Goal: Information Seeking & Learning: Learn about a topic

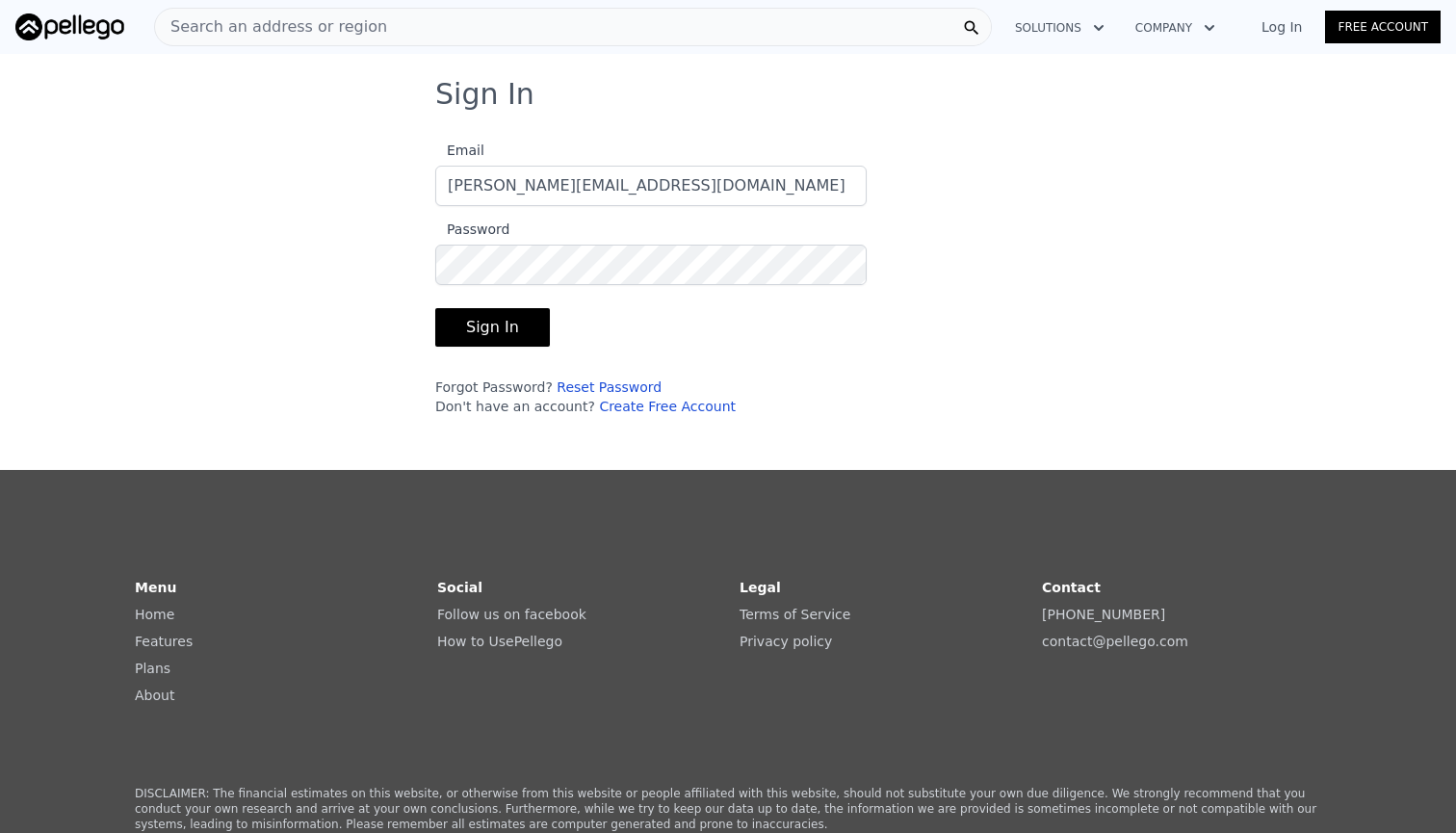
type input "[PERSON_NAME][EMAIL_ADDRESS][DOMAIN_NAME]"
click at [483, 319] on button "Sign In" at bounding box center [492, 328] width 115 height 39
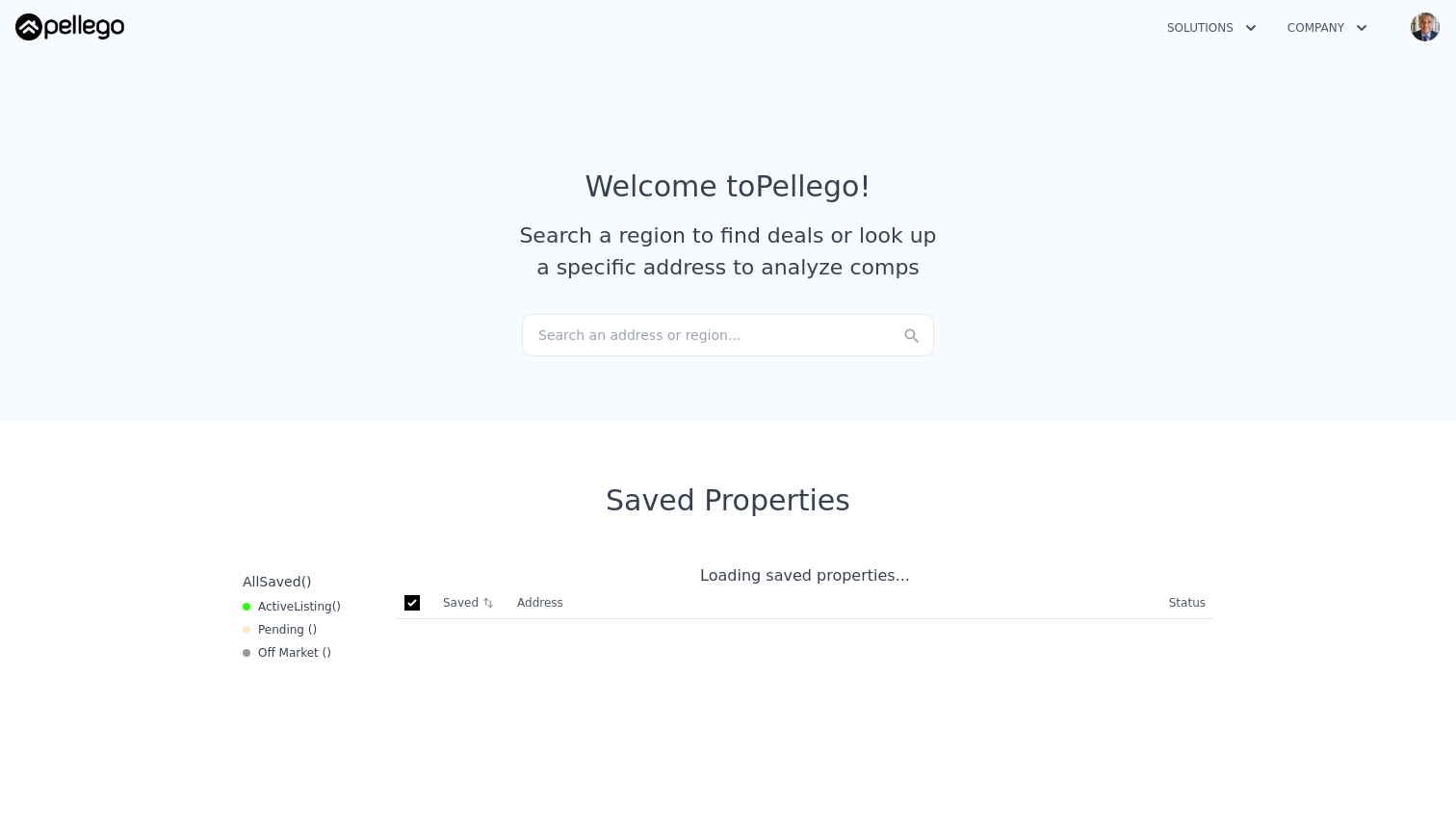
checkbox input "true"
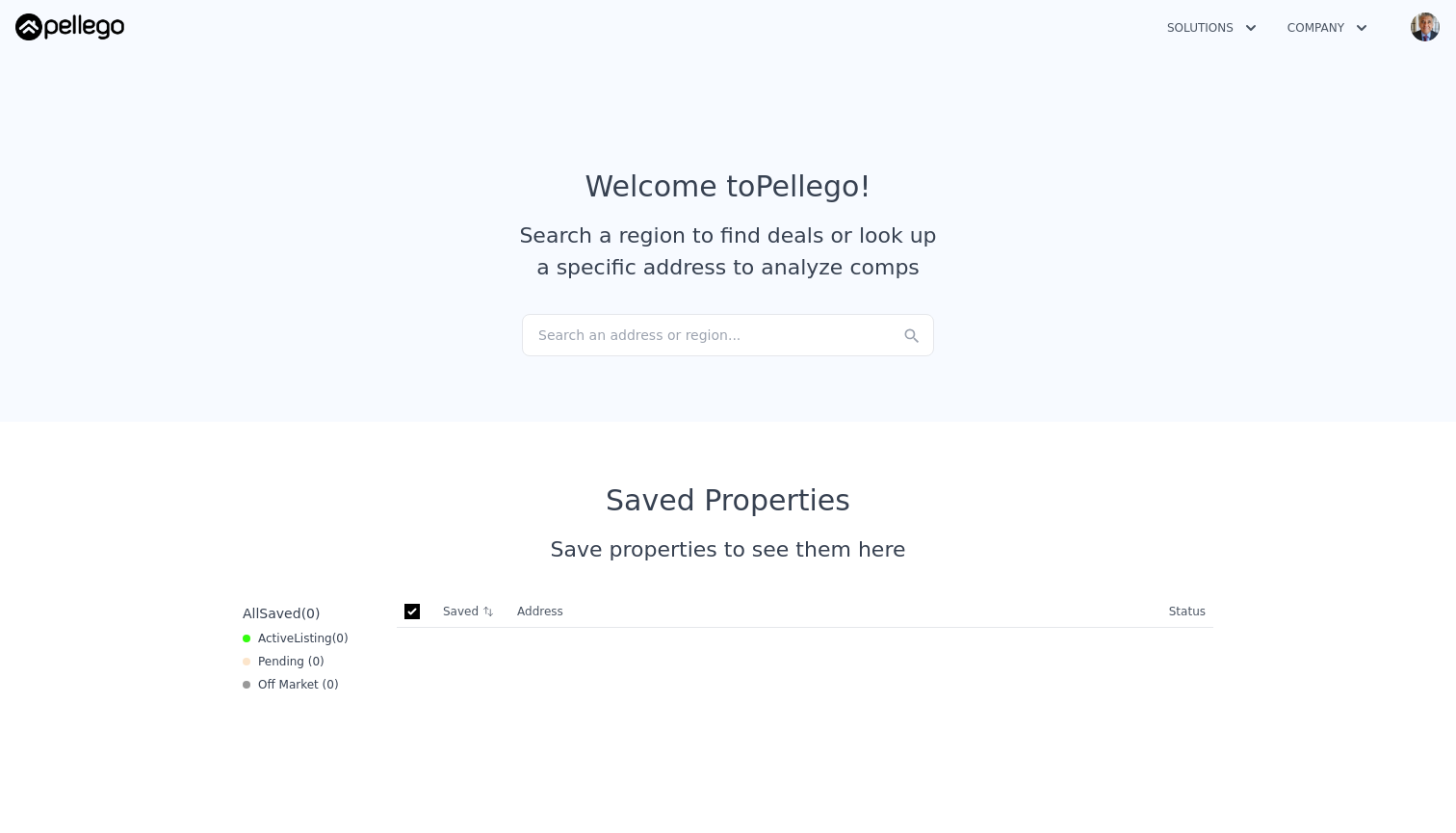
click at [1242, 28] on icon "button" at bounding box center [1251, 28] width 19 height 23
click at [1359, 27] on icon "button" at bounding box center [1362, 28] width 10 height 6
click at [742, 329] on div "Search an address or region..." at bounding box center [727, 336] width 412 height 42
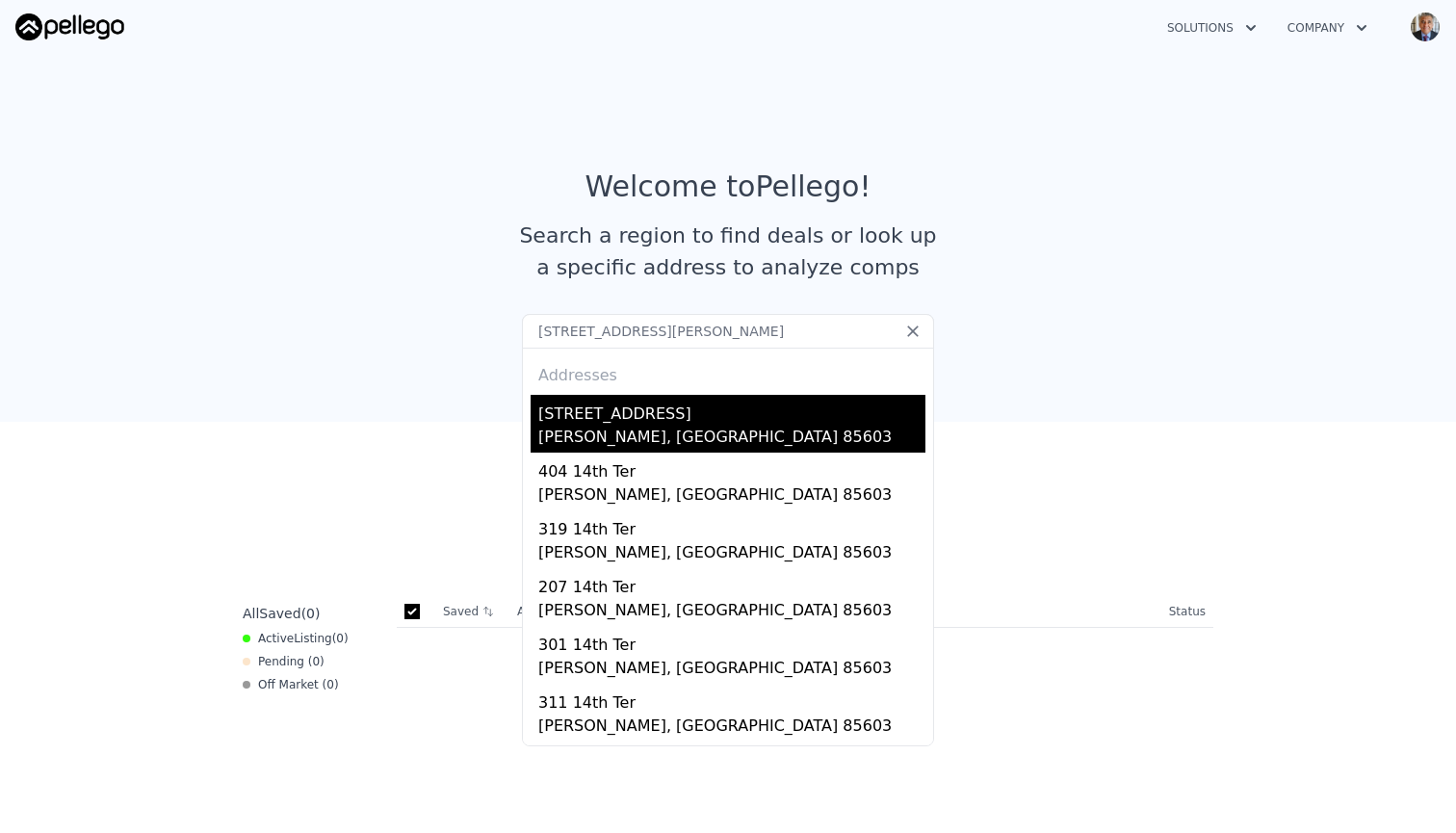
type input "405 14th terrace bisbee az"
click at [658, 426] on div "Bisbee, AZ 85603" at bounding box center [731, 439] width 387 height 27
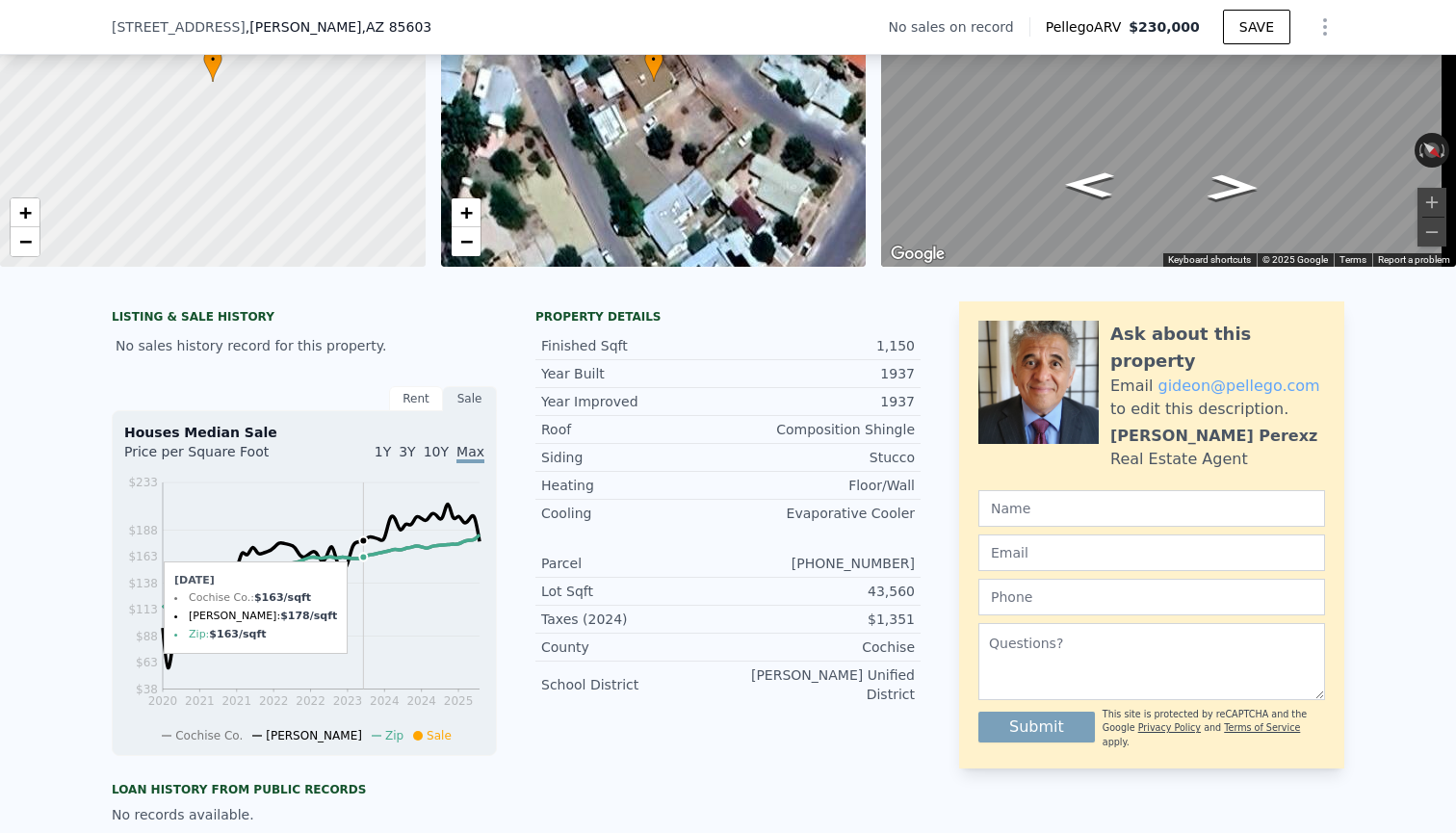
scroll to position [200, 0]
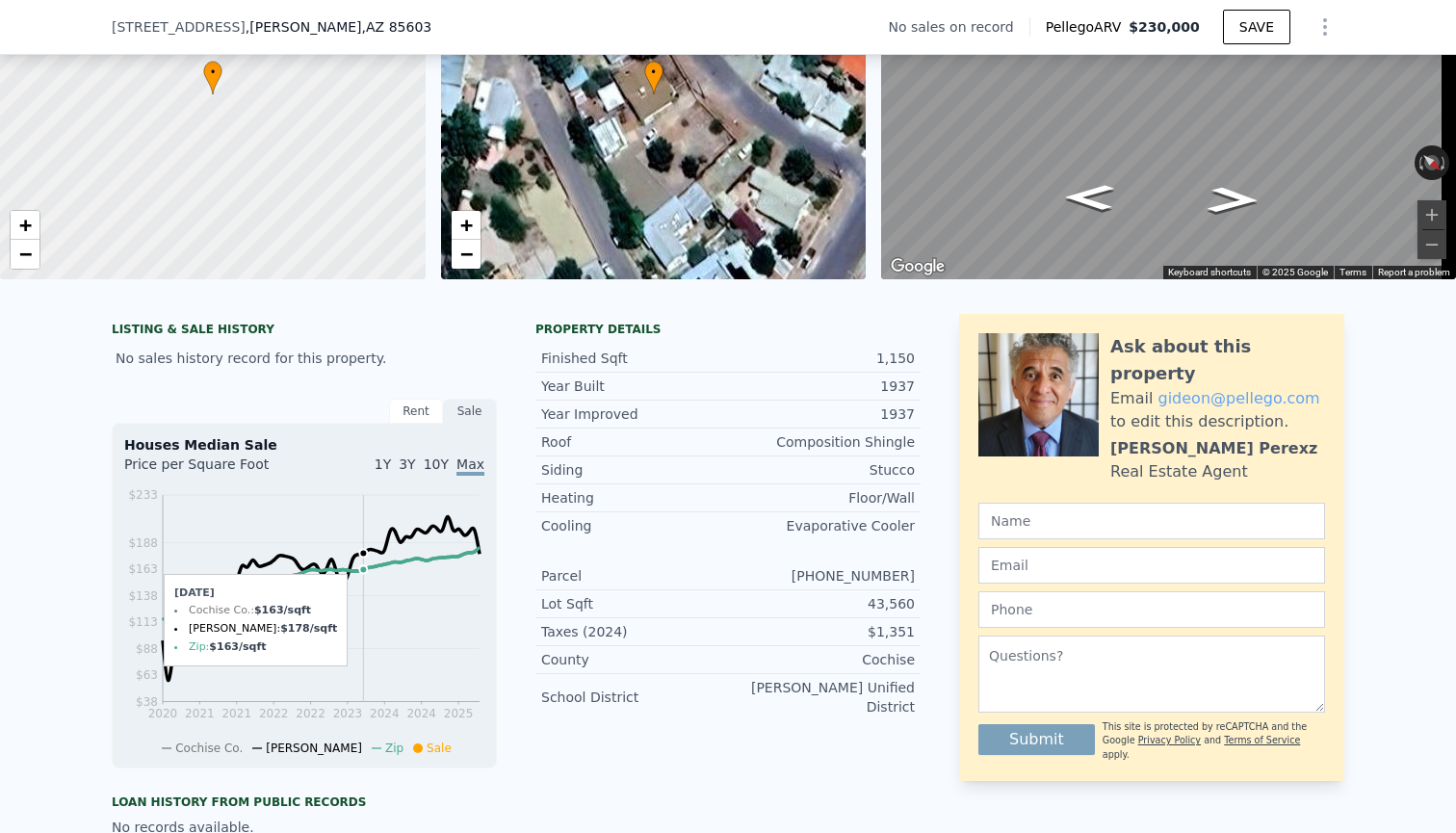
click at [358, 527] on icon "2020 2021 2021 2022 2022 2023 2024 2024 2025 $38 $63 $88 $113 $138 $163 $188 $2…" at bounding box center [305, 620] width 361 height 271
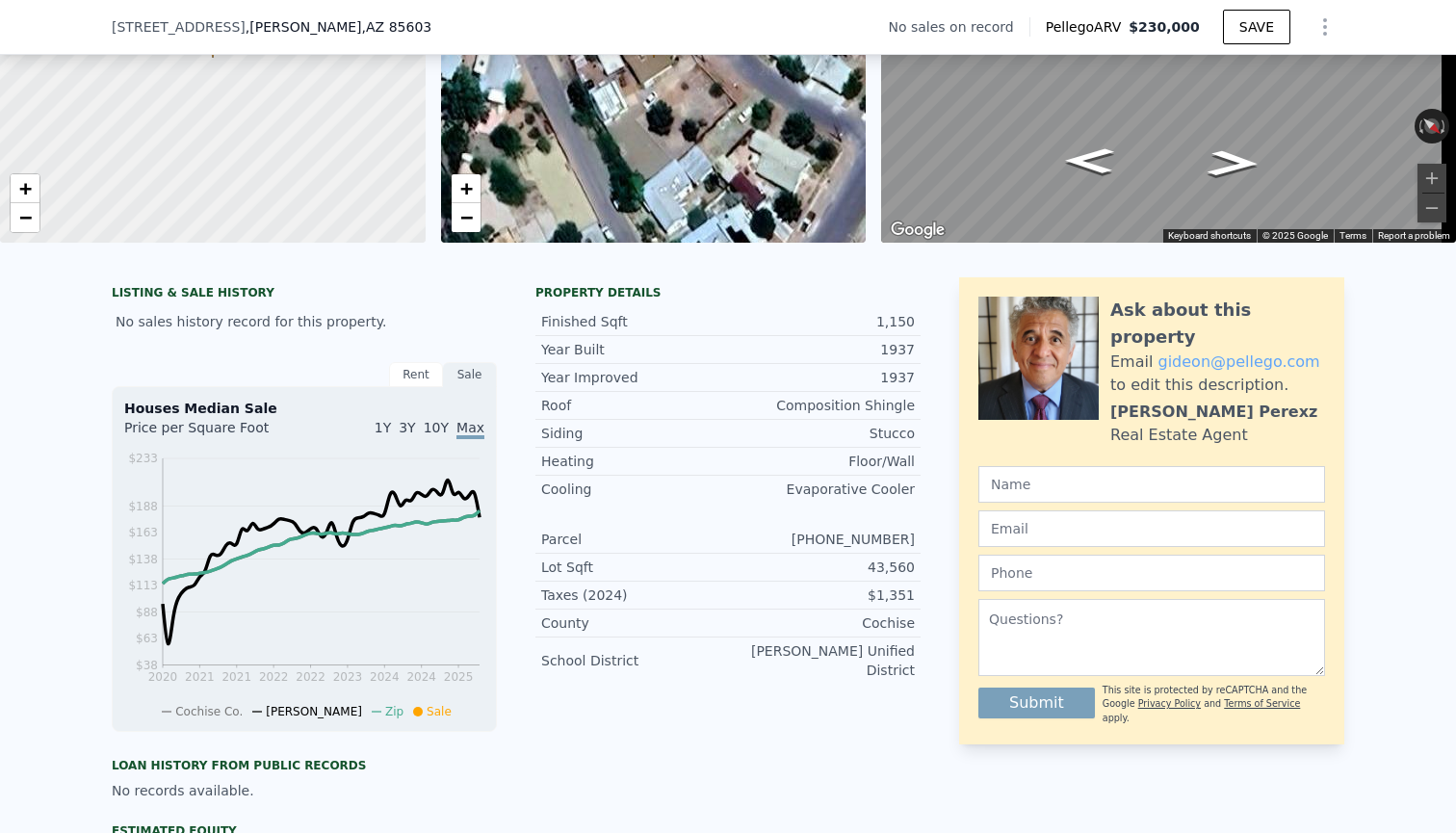
scroll to position [0, 0]
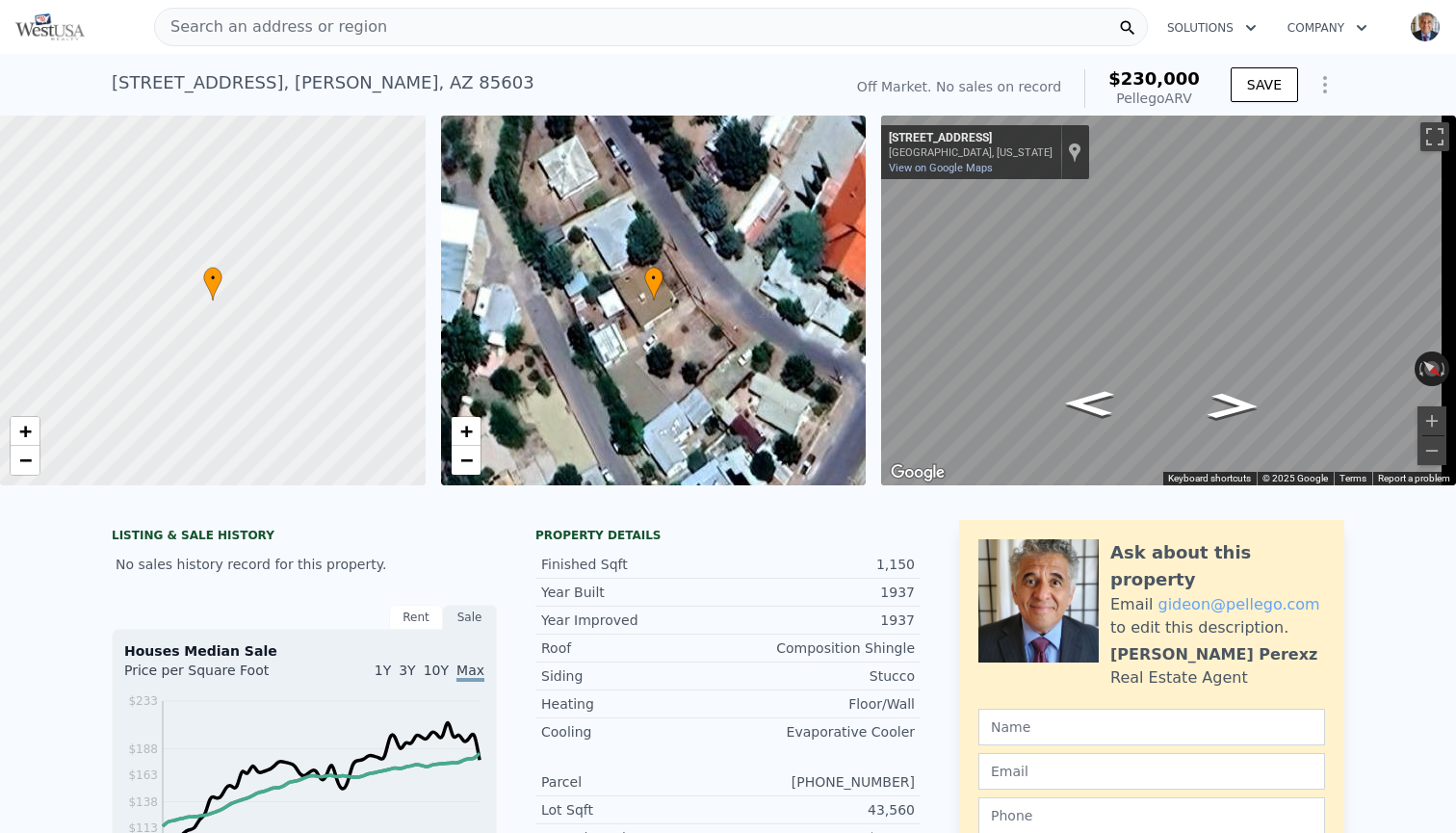
click at [1174, 82] on span "$230,000" at bounding box center [1154, 78] width 92 height 20
click at [1051, 83] on div "Off Market. No sales on record" at bounding box center [959, 87] width 204 height 19
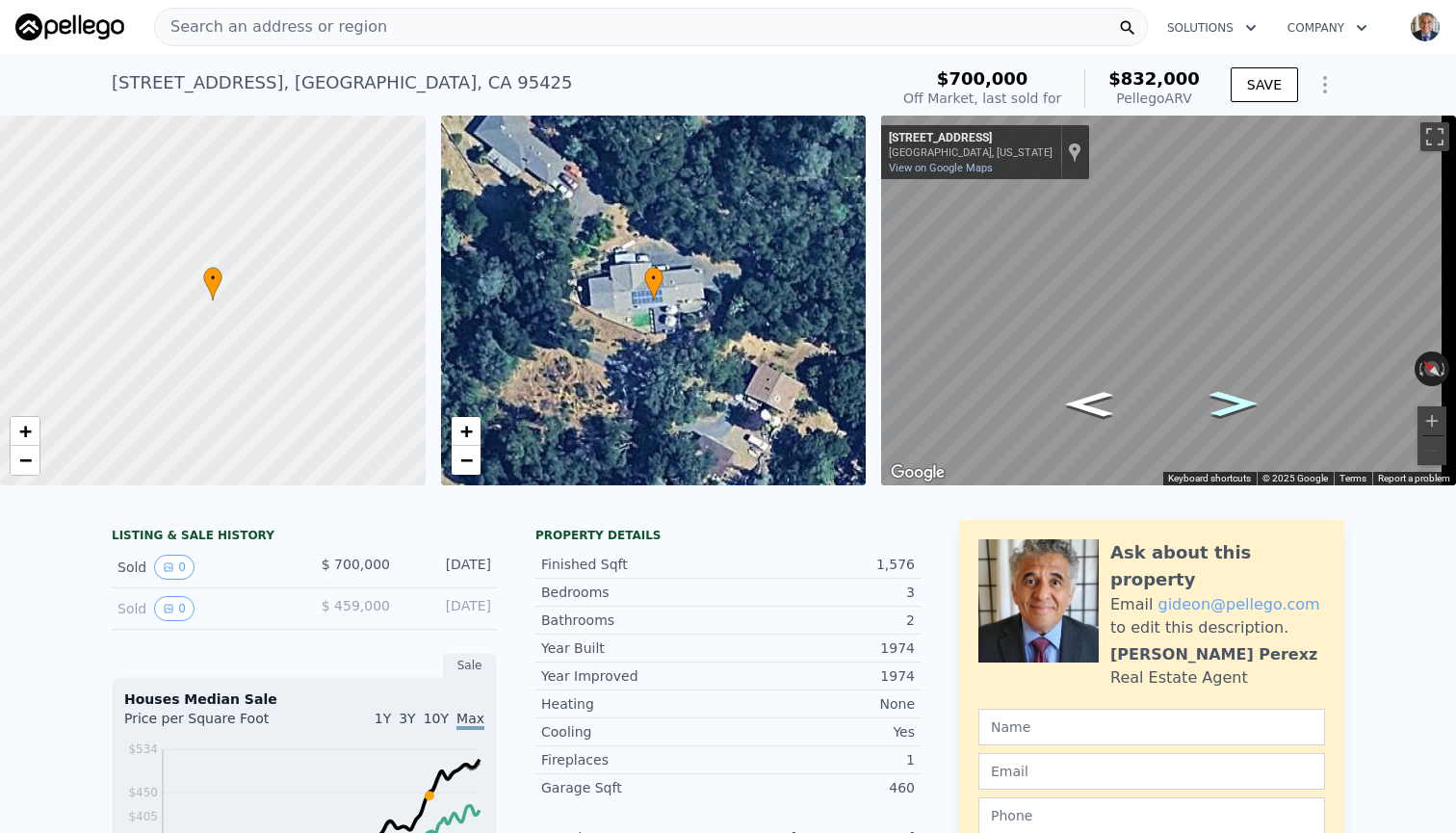
click at [1245, 401] on icon "Go Southeast, River Rd" at bounding box center [1233, 403] width 90 height 38
click at [1097, 404] on icon "Go Northwest, River Rd" at bounding box center [1090, 404] width 90 height 38
click at [1097, 404] on icon "Go Northwest, River Rd" at bounding box center [1090, 404] width 87 height 37
click at [1098, 404] on icon "Go Northwest, River Rd" at bounding box center [1090, 403] width 90 height 38
click at [1099, 403] on icon "Go Northwest, River Rd" at bounding box center [1090, 403] width 90 height 38
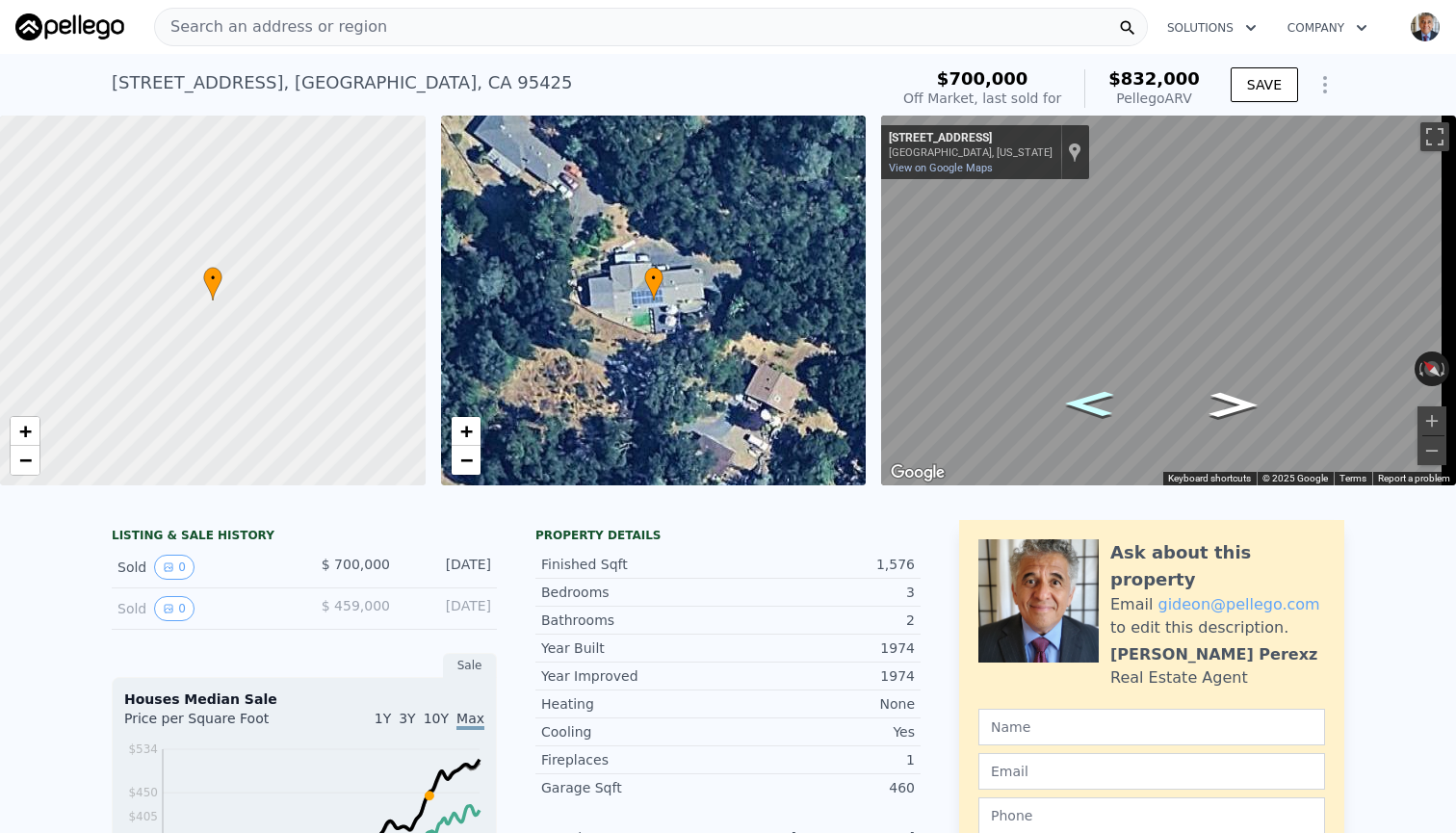
click at [1100, 402] on icon "Go Northwest, River Rd" at bounding box center [1090, 403] width 90 height 38
click at [1100, 402] on icon "Go Northwest, River Rd" at bounding box center [1090, 403] width 94 height 39
click at [1100, 402] on icon "Go Northwest, River Rd" at bounding box center [1090, 402] width 92 height 38
click at [1101, 402] on icon "Go Northwest, River Rd" at bounding box center [1090, 402] width 92 height 38
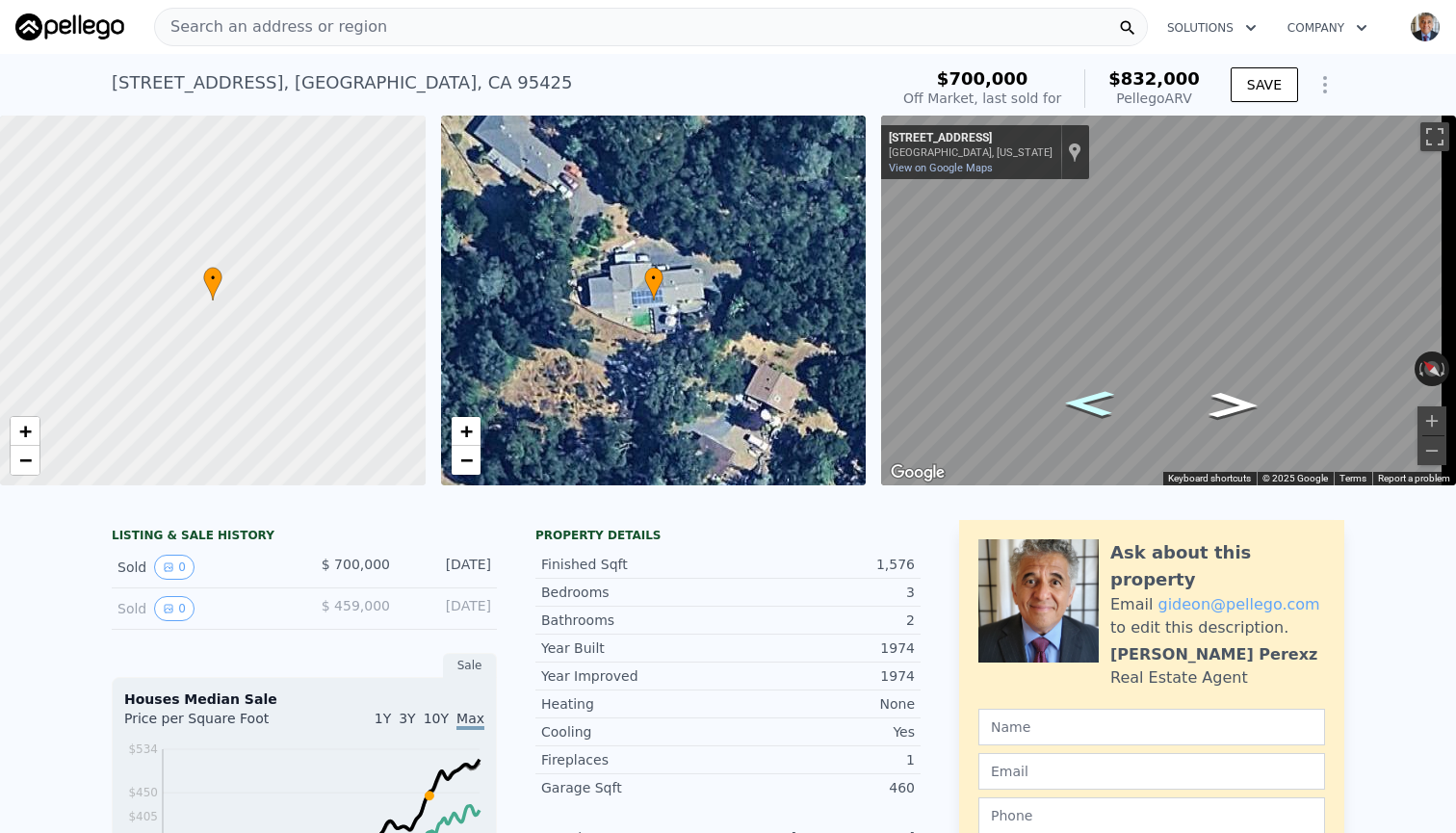
click at [1101, 402] on icon "Go Northwest, River Rd" at bounding box center [1090, 402] width 92 height 38
click at [1101, 402] on icon "Go Northwest, River Rd" at bounding box center [1091, 401] width 98 height 40
click at [1101, 402] on icon "Go Northwest, River Rd" at bounding box center [1092, 399] width 112 height 42
click at [1101, 402] on icon "Go Northwest, River Rd" at bounding box center [1094, 397] width 121 height 44
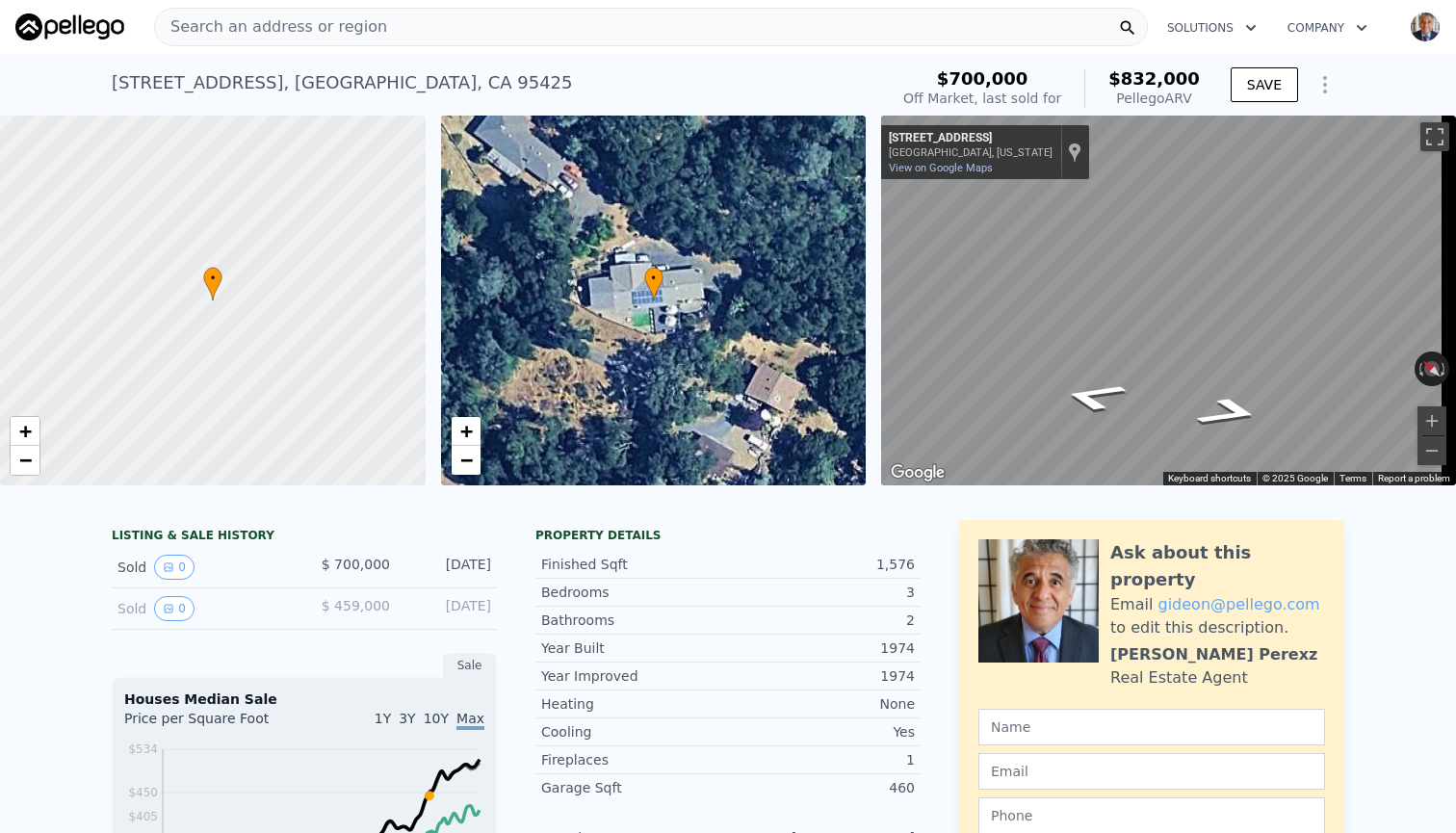
click at [661, 300] on div "• + −" at bounding box center [653, 301] width 425 height 370
click at [494, 25] on div "Search an address or region" at bounding box center [651, 27] width 994 height 39
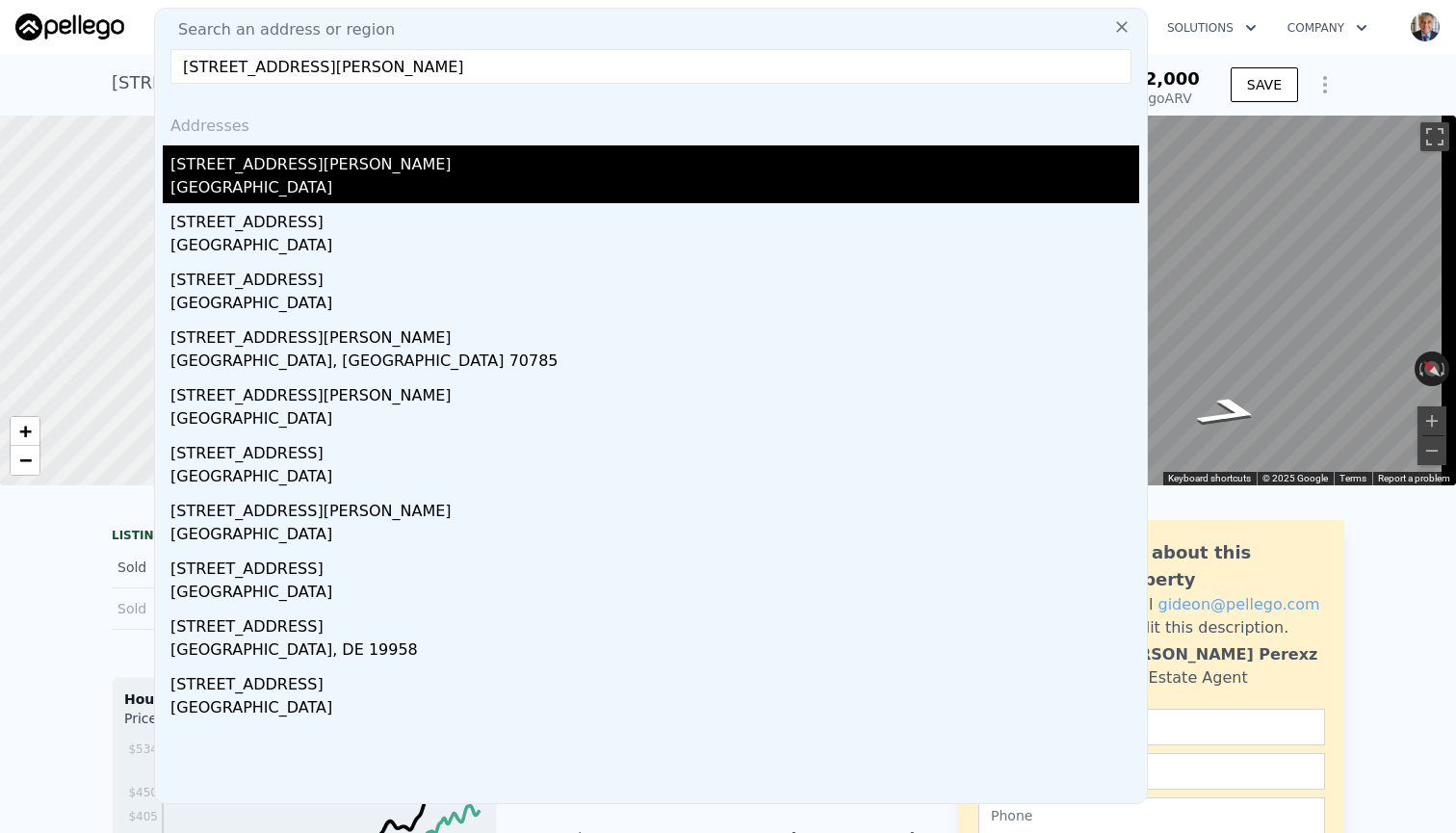
type input "[STREET_ADDRESS][PERSON_NAME]"
click at [319, 182] on div "[GEOGRAPHIC_DATA]" at bounding box center [655, 190] width 969 height 27
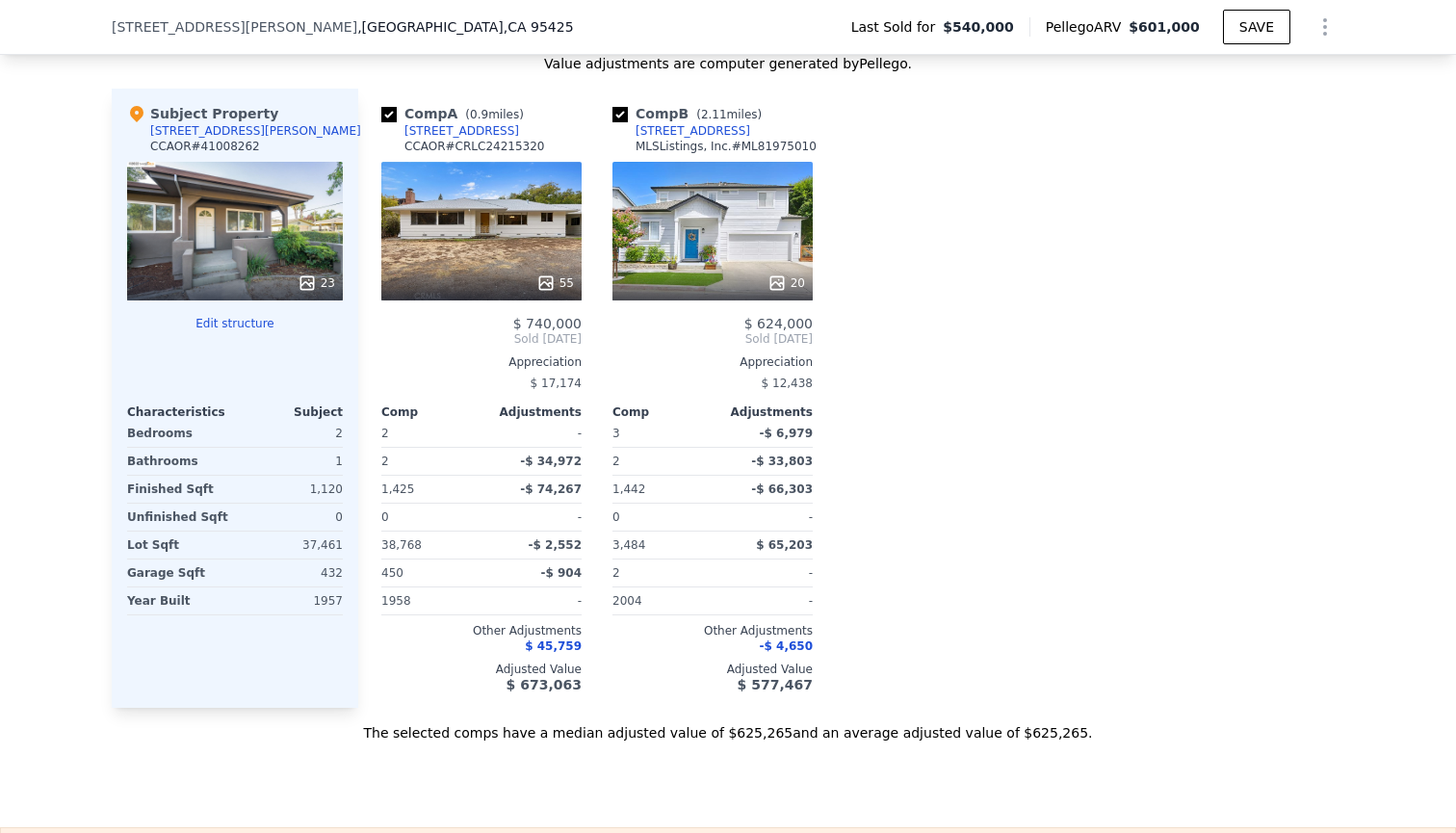
scroll to position [2010, 0]
